Goal: Book appointment/travel/reservation

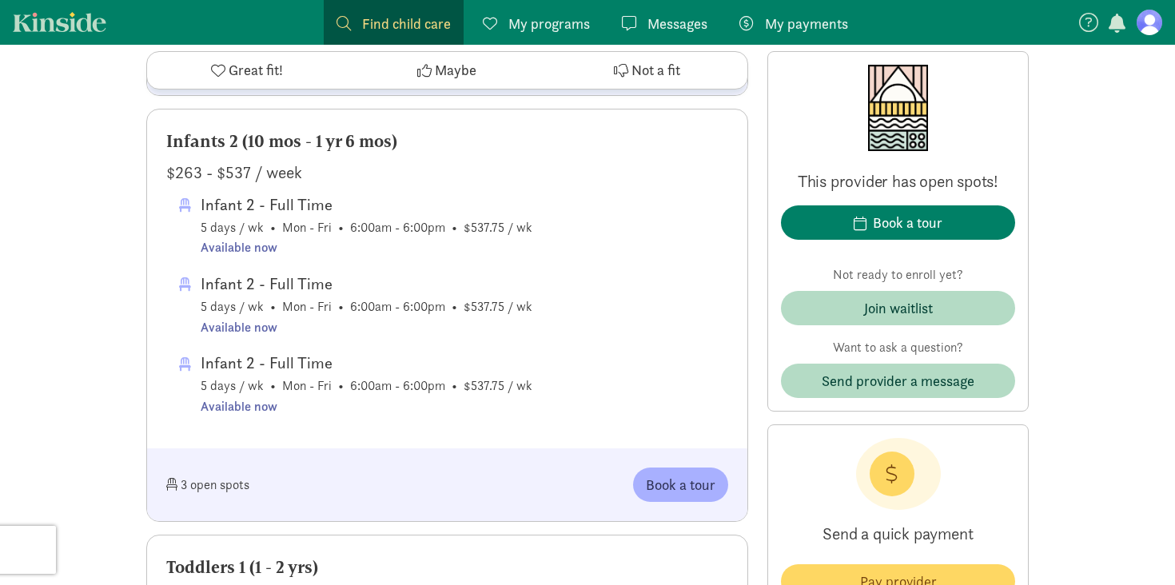
scroll to position [1244, 0]
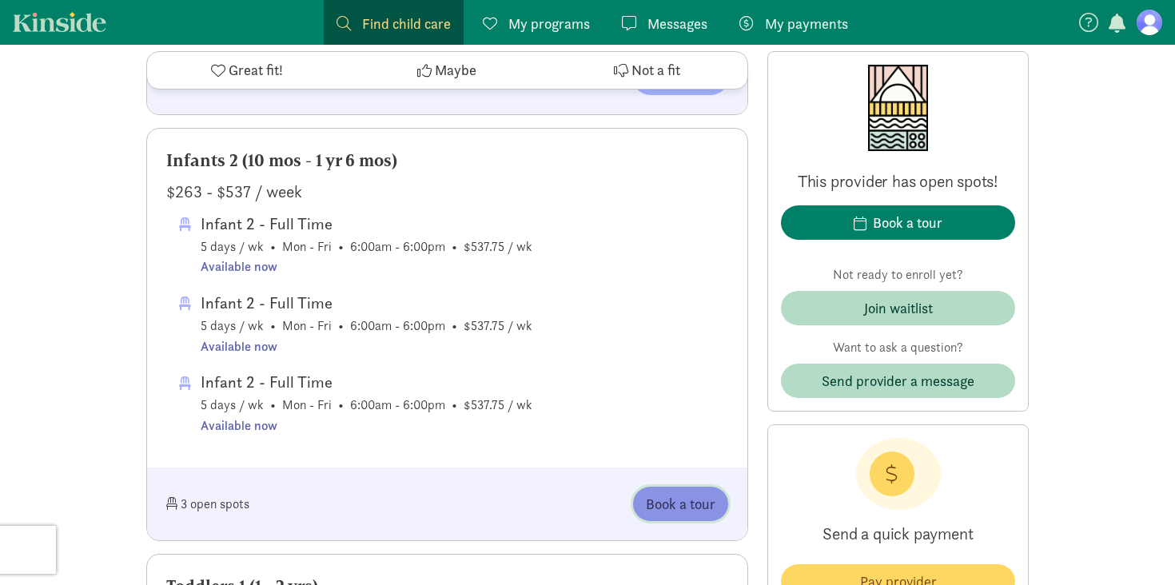
click at [666, 487] on button "Book a tour" at bounding box center [680, 504] width 95 height 34
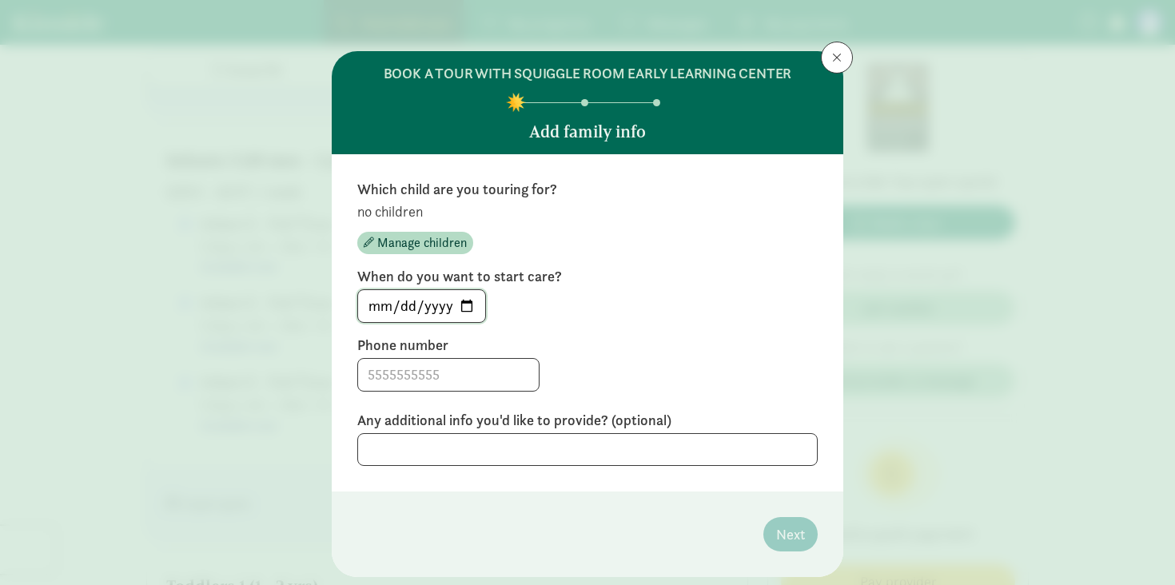
click at [464, 305] on input "[DATE]" at bounding box center [421, 306] width 127 height 32
type input "[DATE]"
click at [434, 245] on span "Manage children" at bounding box center [422, 242] width 90 height 19
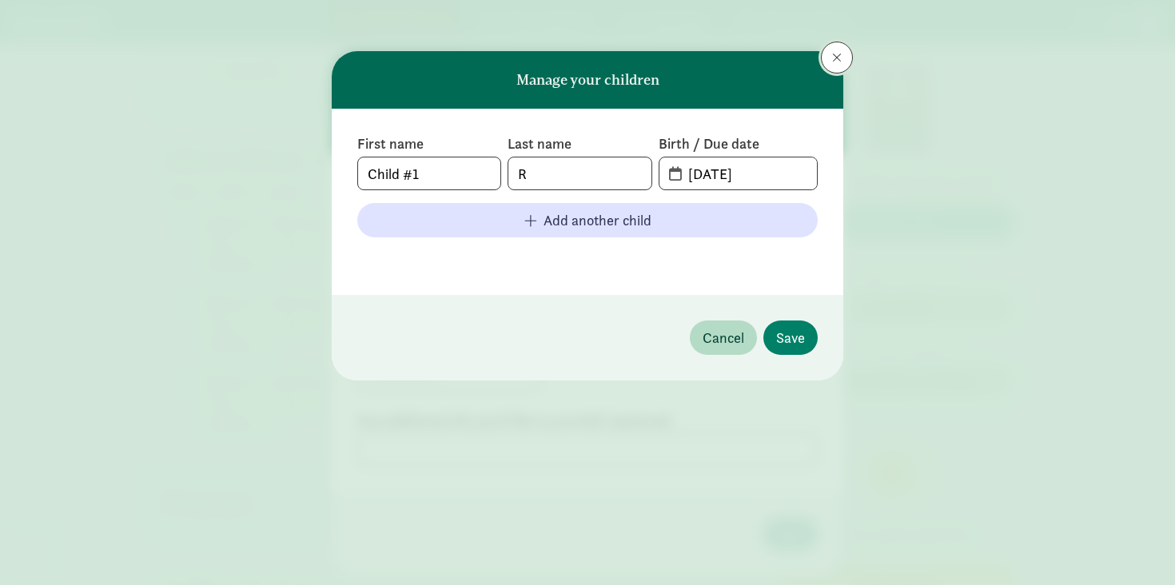
click at [832, 61] on button at bounding box center [837, 58] width 32 height 32
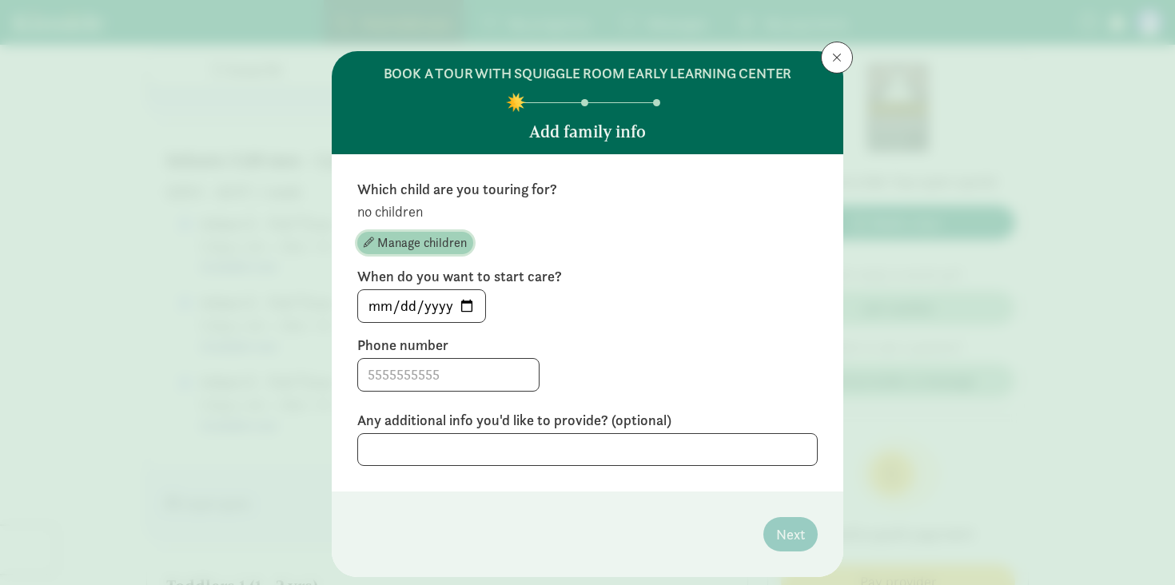
click at [458, 240] on span "Manage children" at bounding box center [422, 242] width 90 height 19
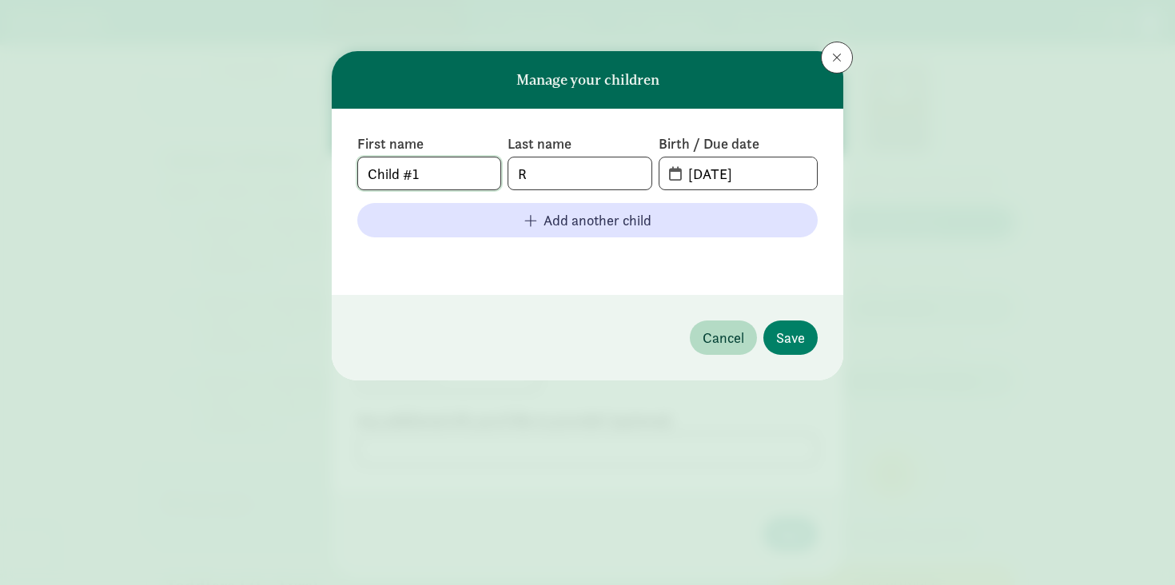
click at [421, 170] on input "Child #1" at bounding box center [429, 174] width 142 height 32
drag, startPoint x: 449, startPoint y: 164, endPoint x: 313, endPoint y: 140, distance: 138.0
click at [313, 141] on div "Manage your children First name Child #1 Last name R Birth / Due date [DATE] Ad…" at bounding box center [587, 292] width 1175 height 585
type input "Sofia"
click at [555, 173] on input "R" at bounding box center [580, 174] width 142 height 32
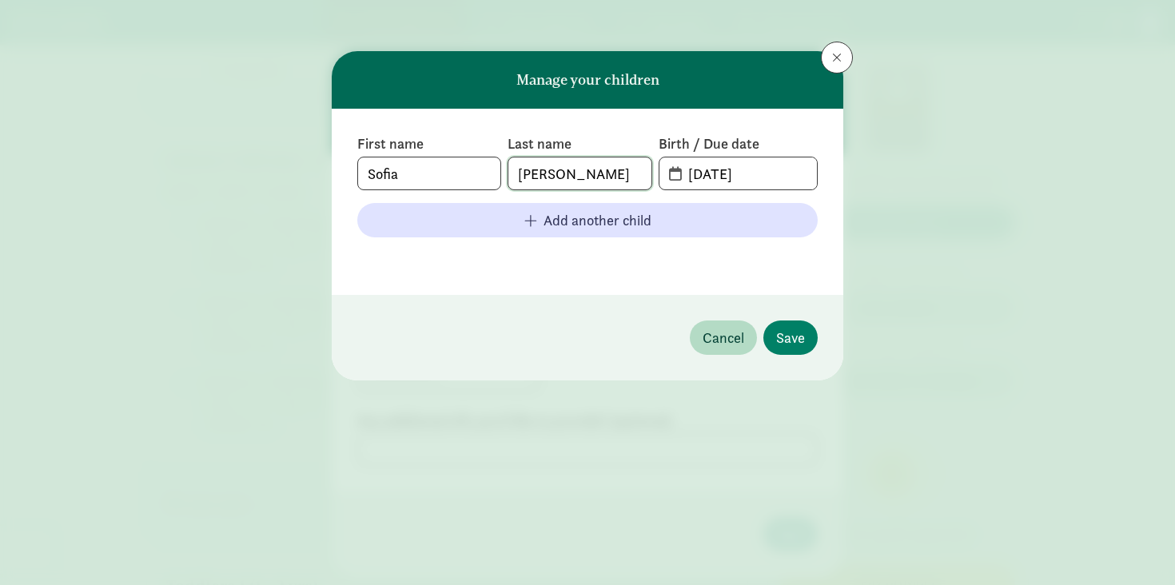
type input "[PERSON_NAME]"
click at [661, 173] on span "[DATE]" at bounding box center [739, 174] width 158 height 32
click at [675, 171] on span "[DATE]" at bounding box center [739, 174] width 158 height 32
click at [717, 171] on input "[DATE]" at bounding box center [748, 174] width 138 height 32
drag, startPoint x: 758, startPoint y: 176, endPoint x: 632, endPoint y: 146, distance: 129.0
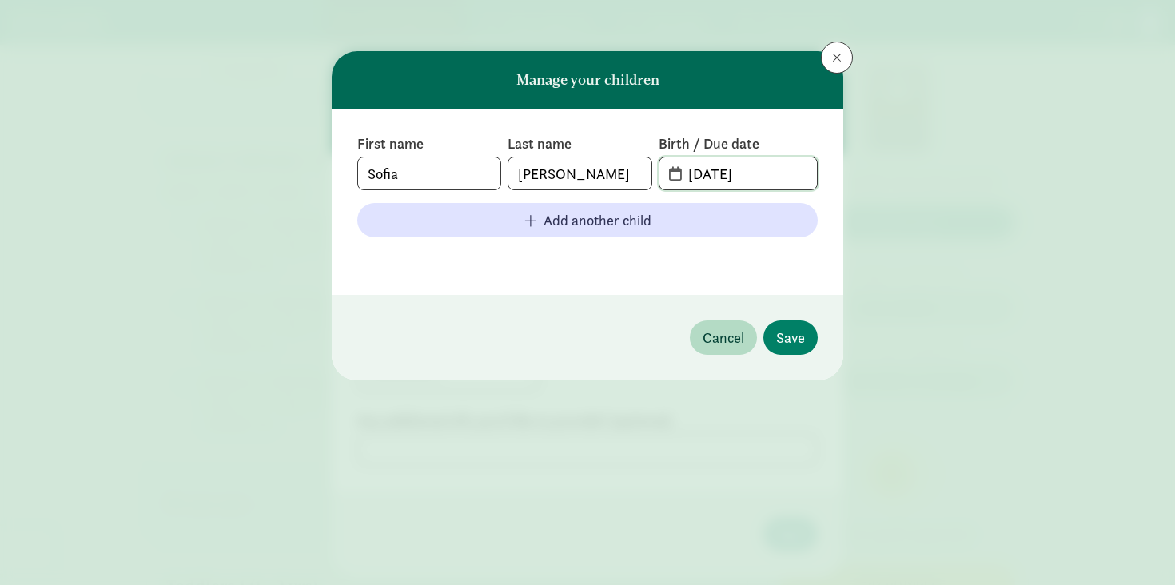
click at [632, 147] on div "First name [PERSON_NAME] Last name [PERSON_NAME] Birth / Due date [DATE]" at bounding box center [587, 162] width 461 height 56
type input "[DATE]"
click at [780, 328] on span "Save" at bounding box center [790, 338] width 29 height 22
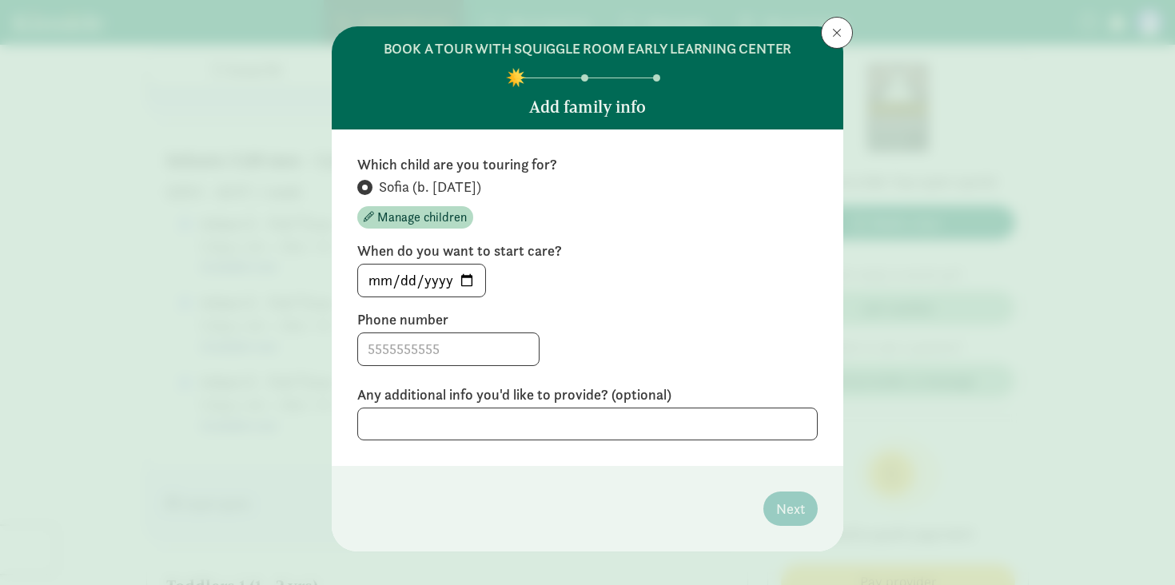
scroll to position [26, 0]
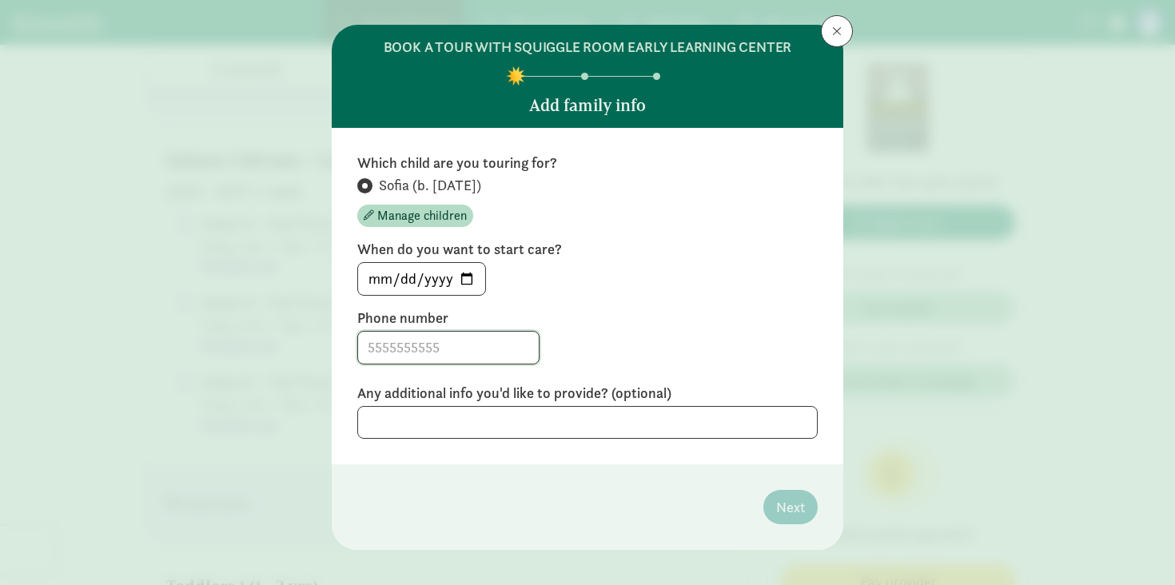
click at [434, 346] on input at bounding box center [448, 348] width 181 height 32
type input "734"
click at [469, 271] on input "[DATE]" at bounding box center [421, 279] width 127 height 32
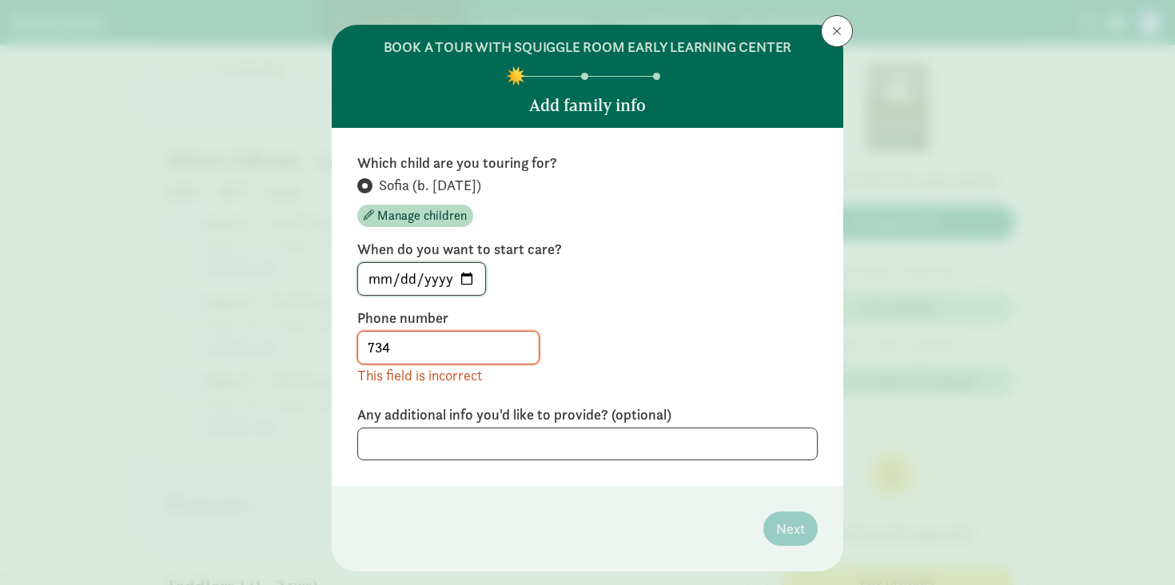
type input "[DATE]"
click at [449, 336] on input "734" at bounding box center [448, 348] width 181 height 32
click at [441, 337] on input "734" at bounding box center [448, 348] width 181 height 32
click at [393, 350] on input "734" at bounding box center [448, 348] width 181 height 32
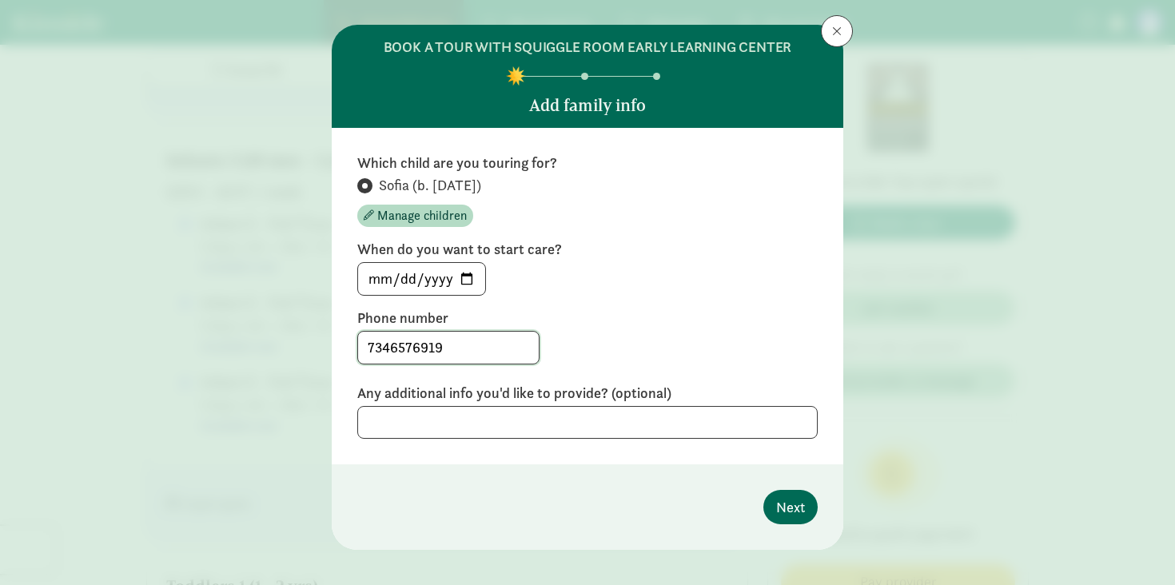
type input "7346576919"
click at [795, 503] on span "Next" at bounding box center [790, 508] width 29 height 22
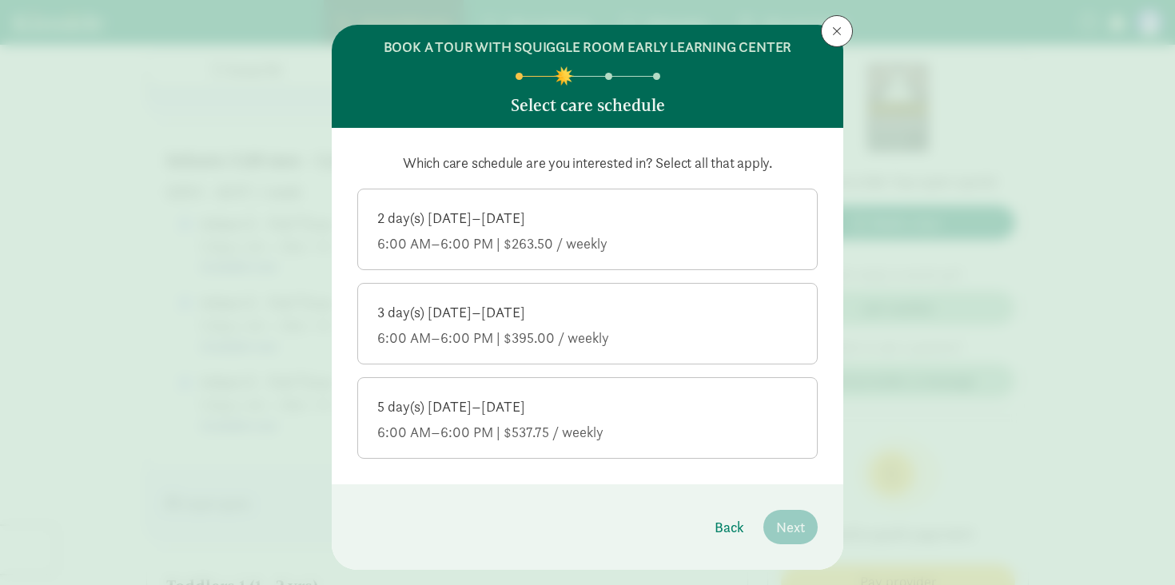
click at [641, 431] on div "6:00 AM–6:00 PM | $537.75 / weekly" at bounding box center [587, 432] width 421 height 19
click at [0, 0] on input "5 day(s) [DATE]–[DATE] 6:00 AM–6:00 PM | $537.75 / weekly" at bounding box center [0, 0] width 0 height 0
click at [790, 525] on span "Next" at bounding box center [790, 528] width 29 height 22
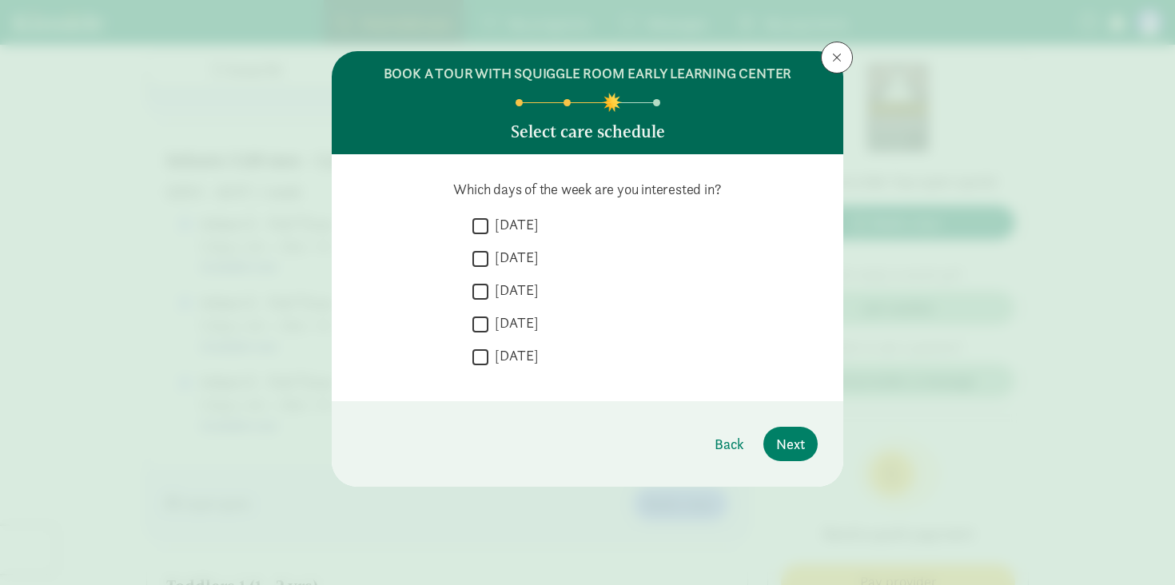
click at [513, 352] on label "[DATE]" at bounding box center [514, 355] width 50 height 19
click at [489, 352] on input "[DATE]" at bounding box center [481, 357] width 16 height 22
checkbox input "true"
click at [509, 324] on label "[DATE]" at bounding box center [514, 322] width 50 height 19
click at [489, 324] on input "[DATE]" at bounding box center [481, 324] width 16 height 22
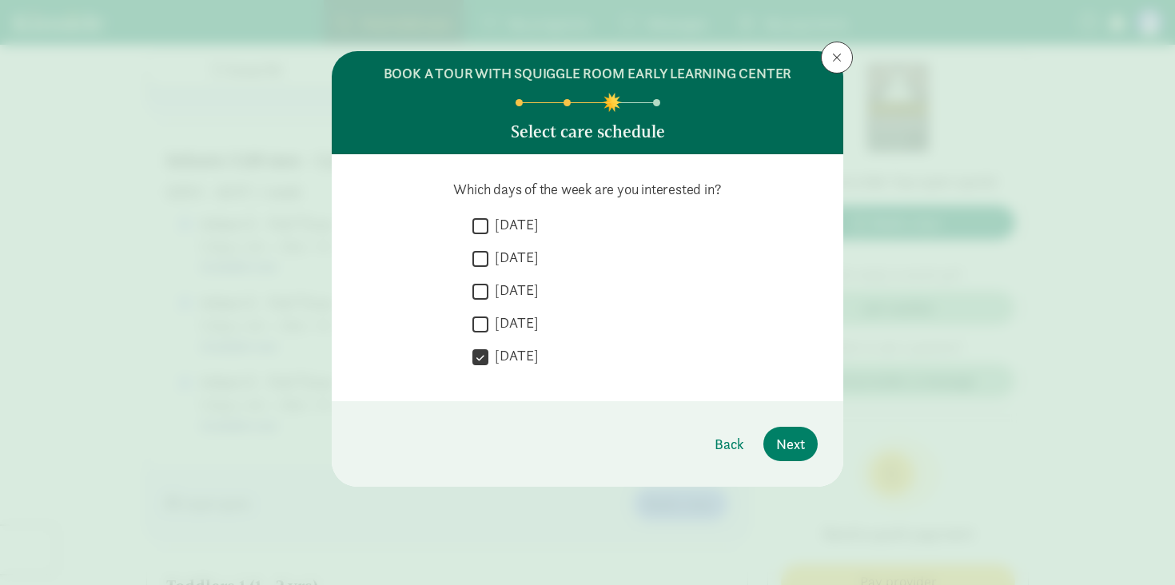
checkbox input "true"
click at [513, 283] on label "[DATE]" at bounding box center [514, 290] width 50 height 19
click at [489, 283] on input "[DATE]" at bounding box center [481, 292] width 16 height 22
checkbox input "true"
click at [513, 265] on label "[DATE]" at bounding box center [514, 257] width 50 height 19
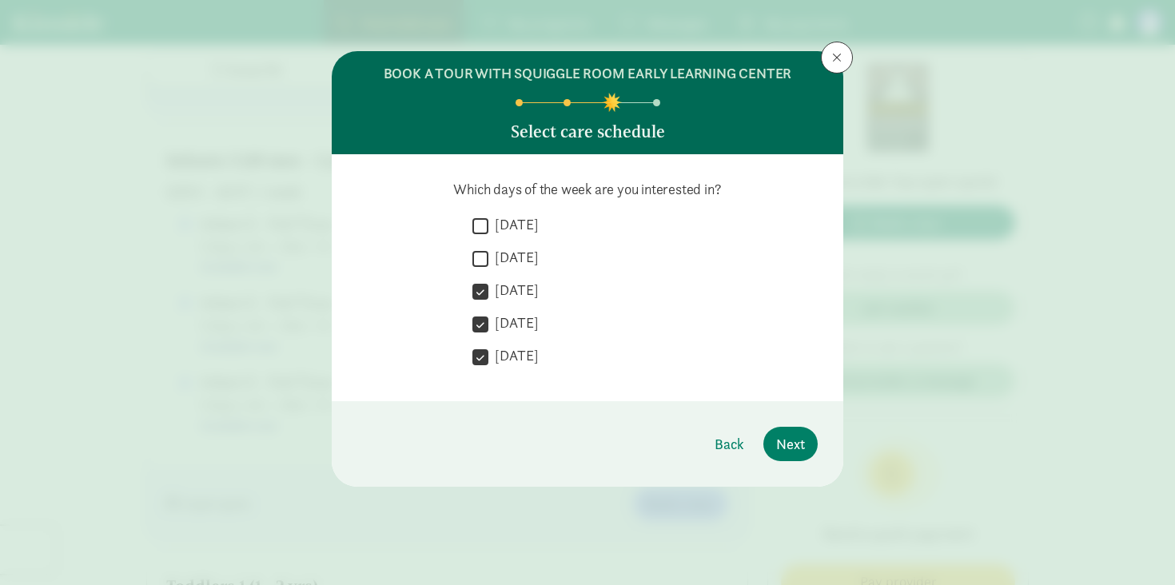
click at [489, 265] on input "[DATE]" at bounding box center [481, 259] width 16 height 22
checkbox input "true"
click at [513, 221] on label "[DATE]" at bounding box center [514, 224] width 50 height 19
click at [489, 221] on input "[DATE]" at bounding box center [481, 226] width 16 height 22
checkbox input "true"
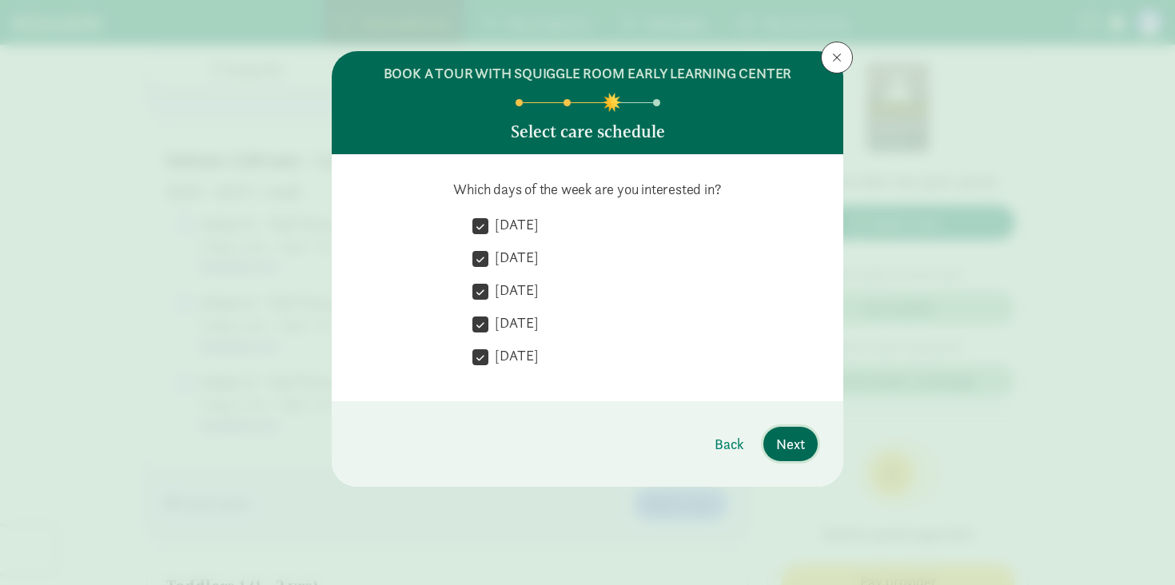
click at [800, 439] on span "Next" at bounding box center [790, 444] width 29 height 22
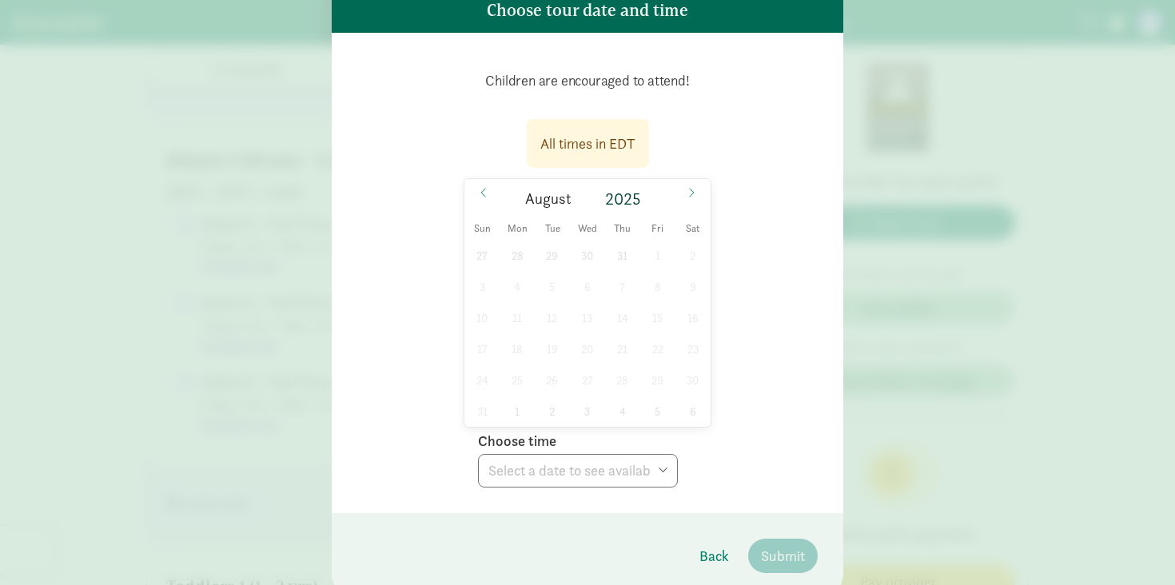
scroll to position [126, 0]
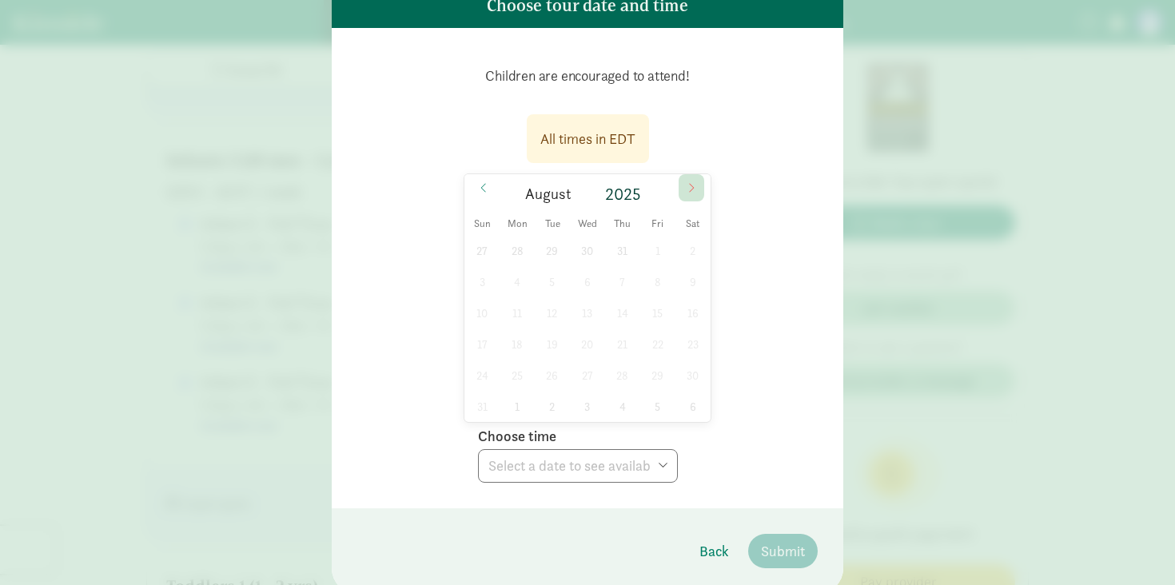
click at [689, 182] on icon at bounding box center [692, 187] width 10 height 11
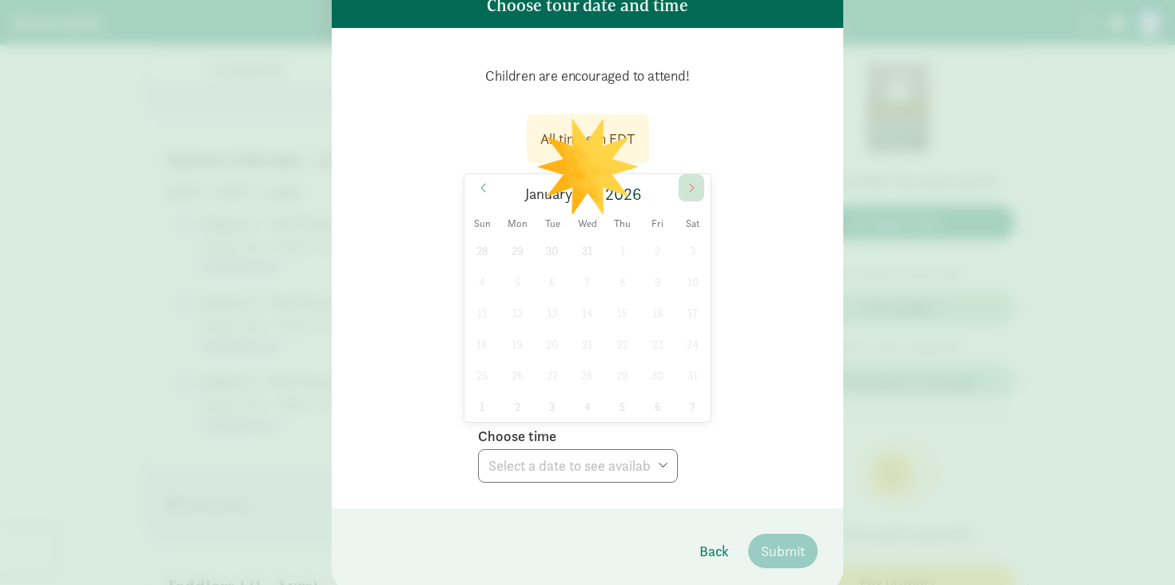
click at [689, 182] on icon at bounding box center [692, 187] width 10 height 11
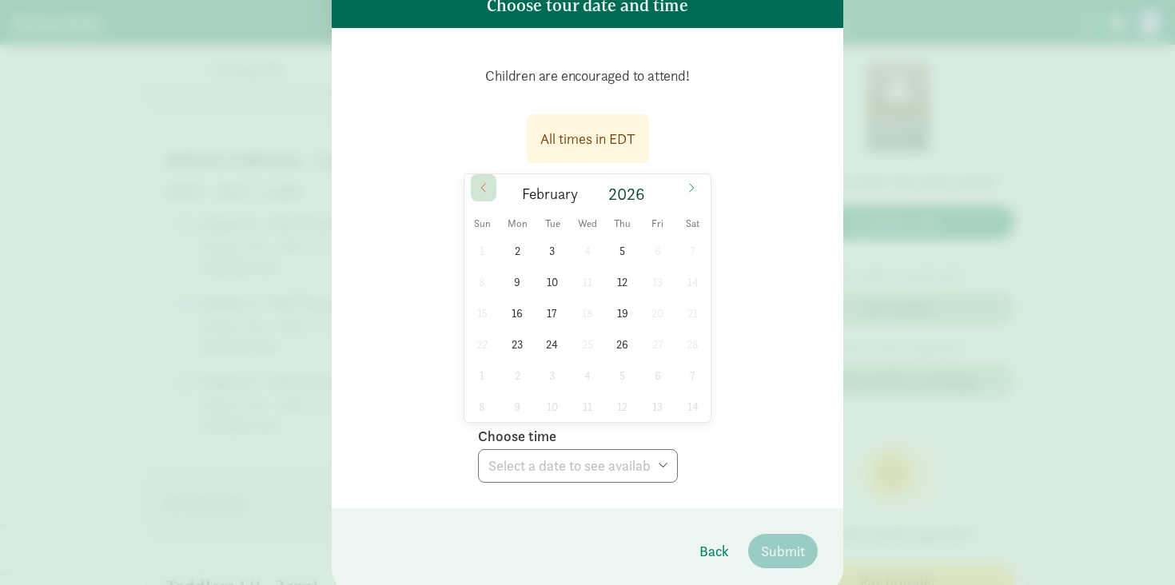
click at [481, 190] on icon at bounding box center [484, 187] width 10 height 11
type input "2025"
click at [481, 190] on icon at bounding box center [484, 187] width 10 height 11
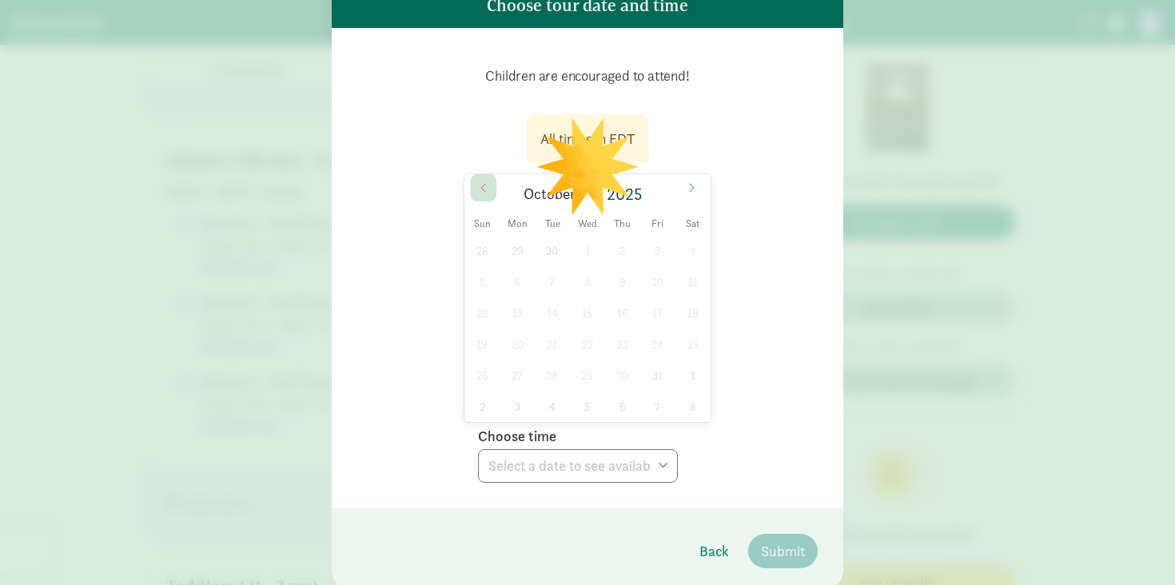
click at [481, 190] on icon at bounding box center [484, 187] width 10 height 11
click at [655, 405] on div "27 28 29 30 31 1 2 3 4 5 6 7 8 9 10 11 12 13 14 15 16 17 18 19 20 21 22 23 24 2…" at bounding box center [588, 328] width 246 height 187
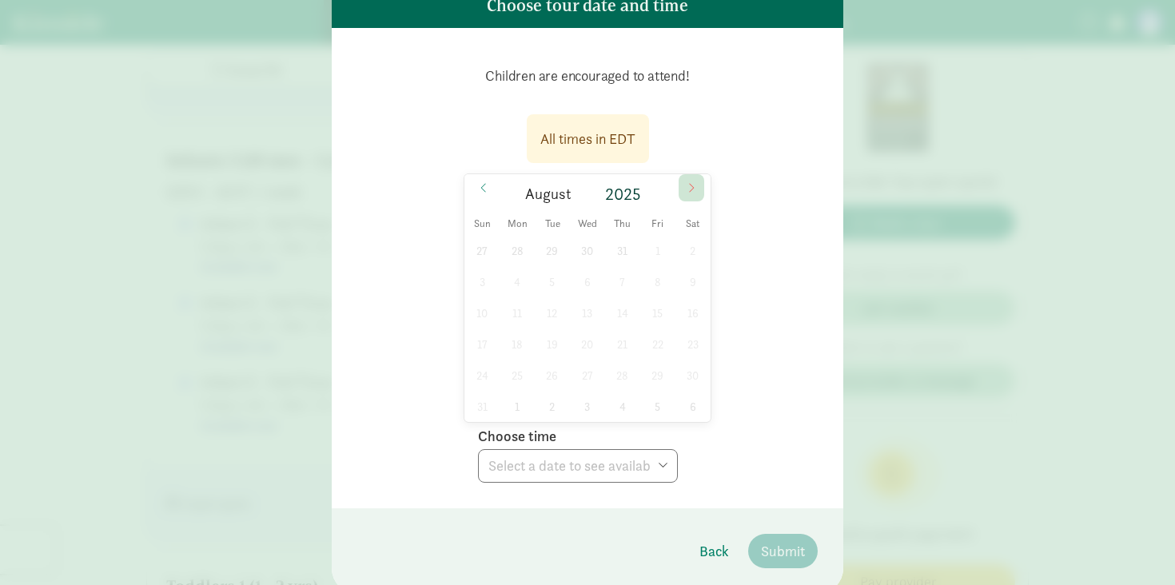
click at [691, 188] on icon at bounding box center [692, 187] width 10 height 11
click at [520, 281] on span "8" at bounding box center [517, 281] width 31 height 31
click at [602, 461] on select "Choose time 05:00 PM 05:30 PM" at bounding box center [578, 466] width 200 height 34
select select "[DATE]T17:30:00.000-04:00"
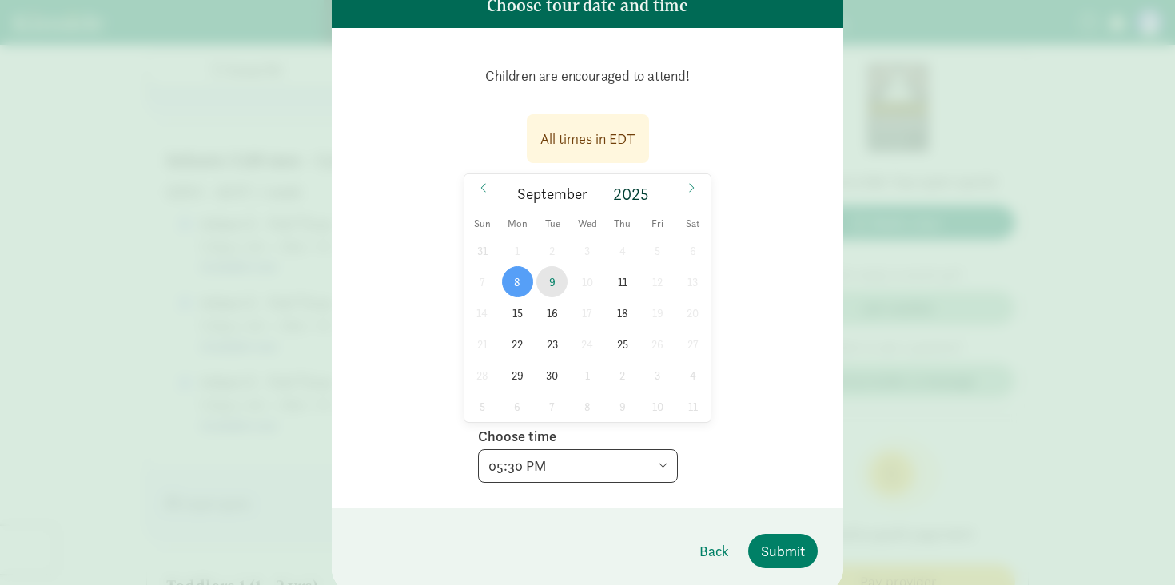
click at [549, 284] on span "9" at bounding box center [552, 281] width 31 height 31
click at [528, 278] on span "8" at bounding box center [517, 281] width 31 height 31
click at [538, 465] on select "Choose time 05:00 PM 05:30 PM" at bounding box center [578, 466] width 200 height 34
select select "[DATE]T17:30:00.000-04:00"
click at [791, 549] on span "Submit" at bounding box center [783, 552] width 44 height 22
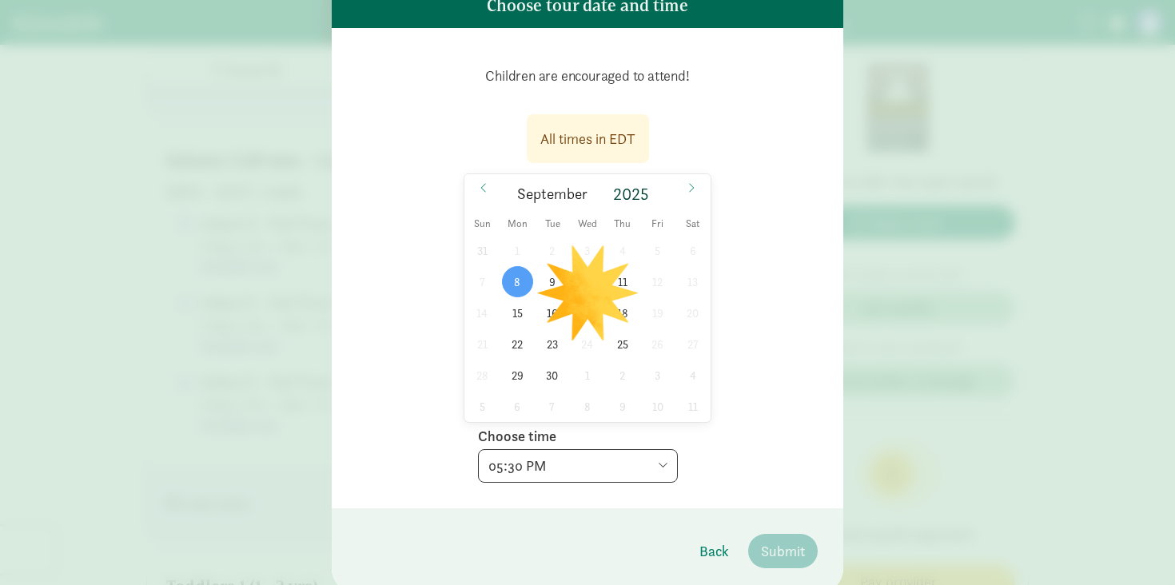
scroll to position [0, 0]
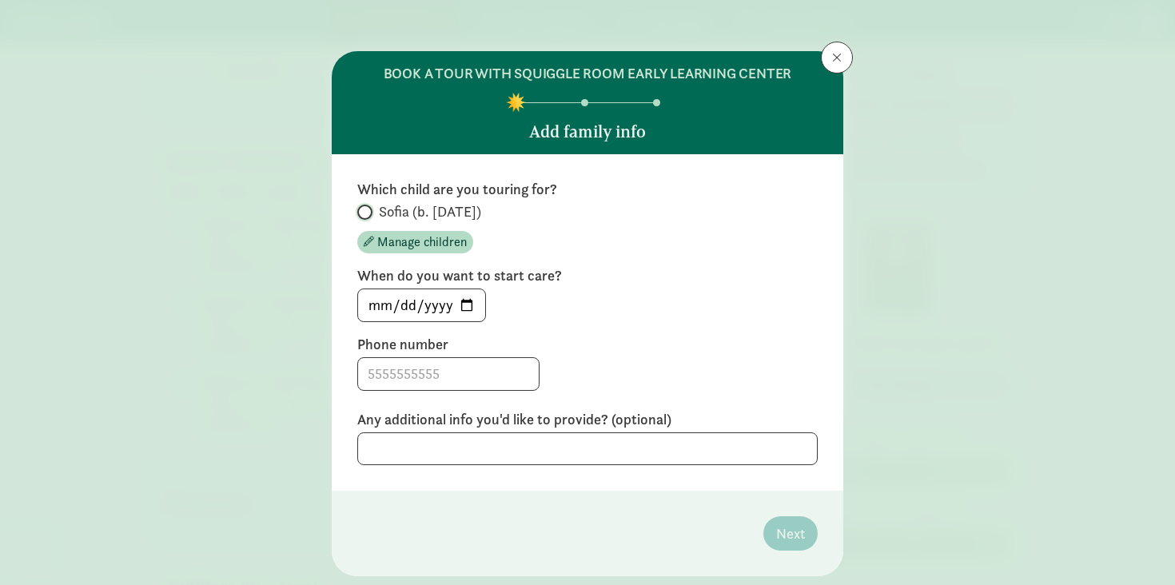
click at [360, 209] on input "Sofia (b. [DATE])" at bounding box center [362, 212] width 10 height 10
radio input "true"
click at [467, 305] on input "[DATE]" at bounding box center [421, 305] width 127 height 32
type input "[DATE]"
click at [575, 185] on label "Which child are you touring for?" at bounding box center [587, 189] width 461 height 19
